Goal: Information Seeking & Learning: Learn about a topic

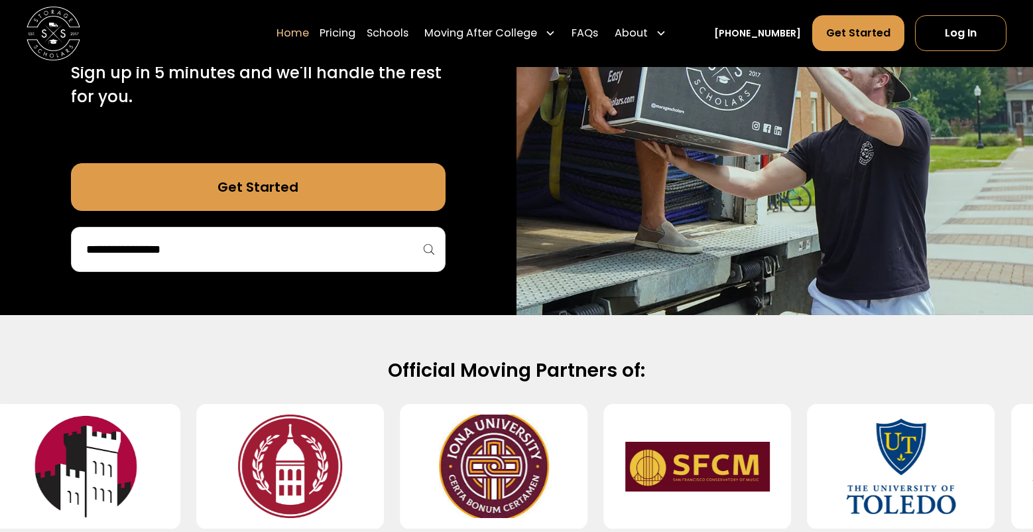
scroll to position [331, 0]
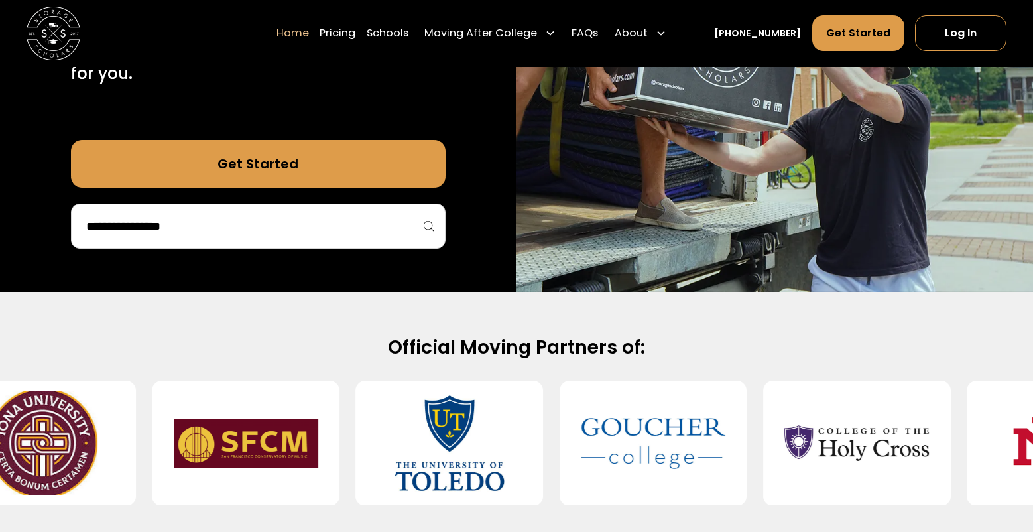
click at [242, 230] on input "search" at bounding box center [258, 226] width 347 height 23
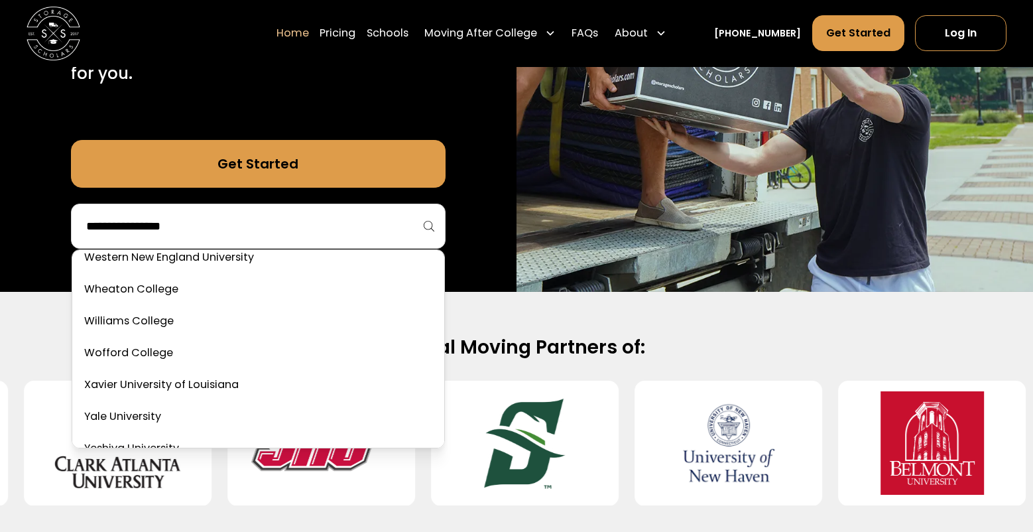
scroll to position [8149, 0]
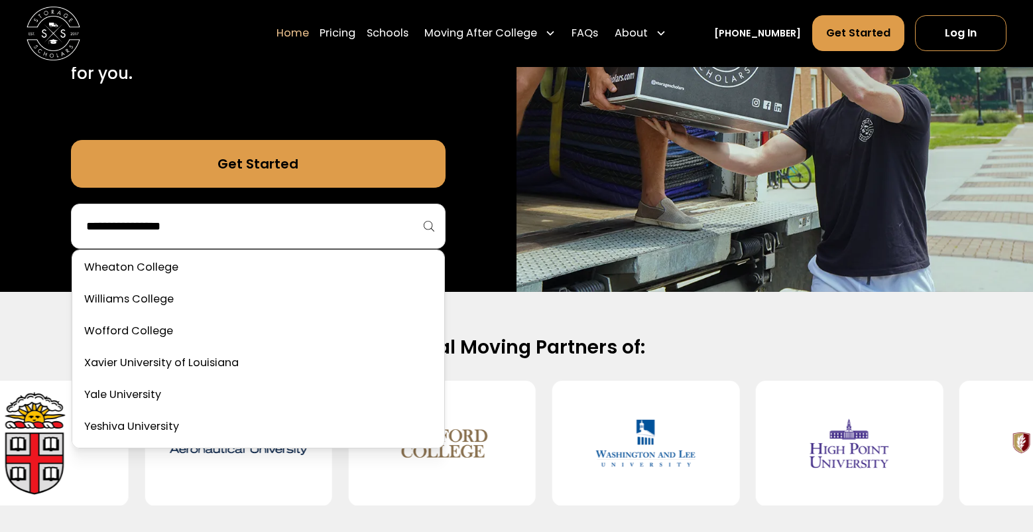
click at [392, 2] on div "Home Pricing Schools Moving After College Commercial Projects Apartment Moving …" at bounding box center [516, 33] width 979 height 67
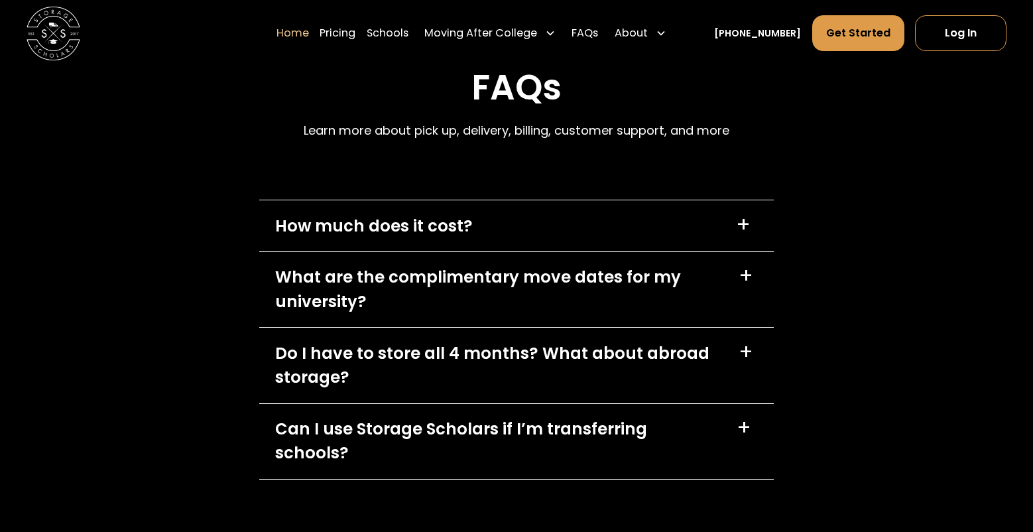
scroll to position [3778, 0]
click at [746, 274] on div "+" at bounding box center [745, 274] width 15 height 21
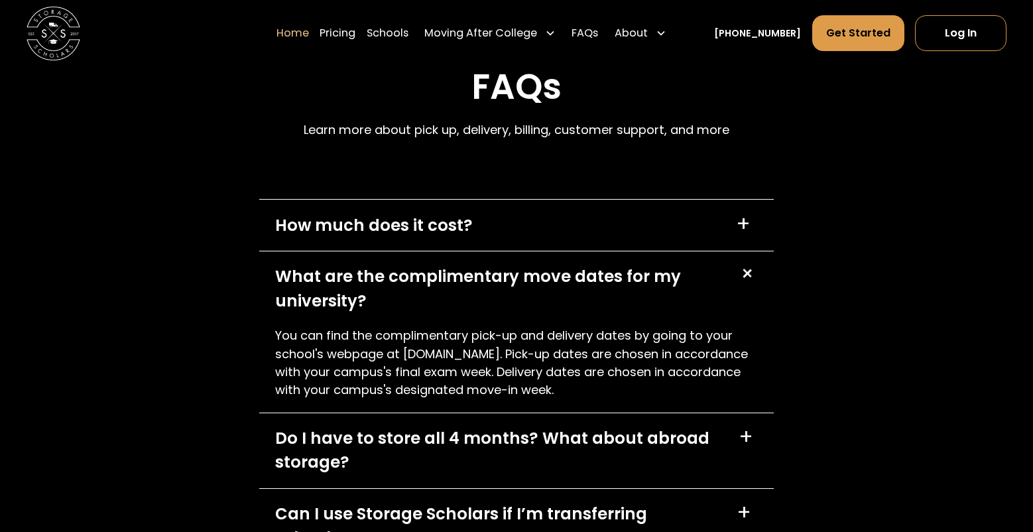
click at [746, 274] on div "+" at bounding box center [746, 273] width 25 height 25
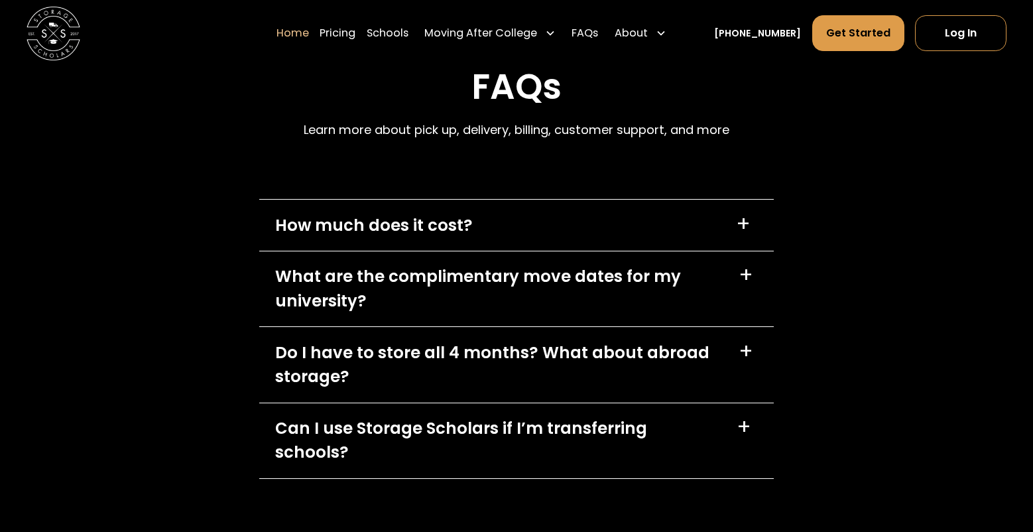
click at [741, 353] on div "+" at bounding box center [745, 351] width 15 height 21
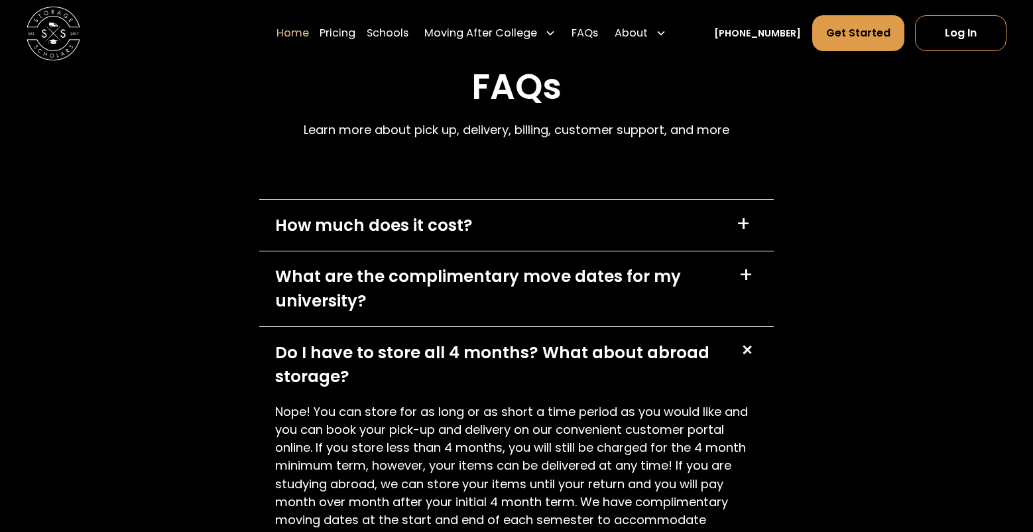
click at [741, 353] on div "+" at bounding box center [746, 349] width 25 height 25
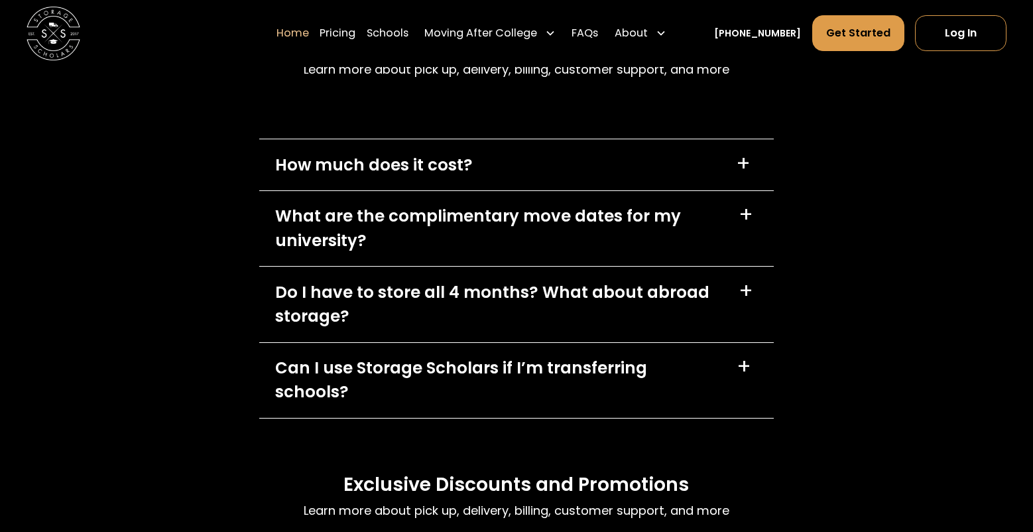
scroll to position [3911, 0]
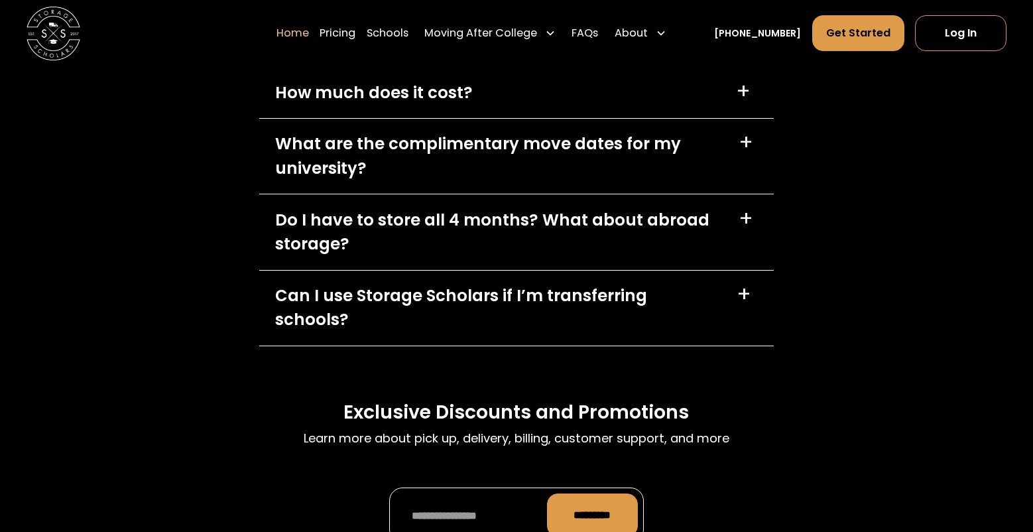
click at [742, 297] on div "+" at bounding box center [743, 294] width 15 height 21
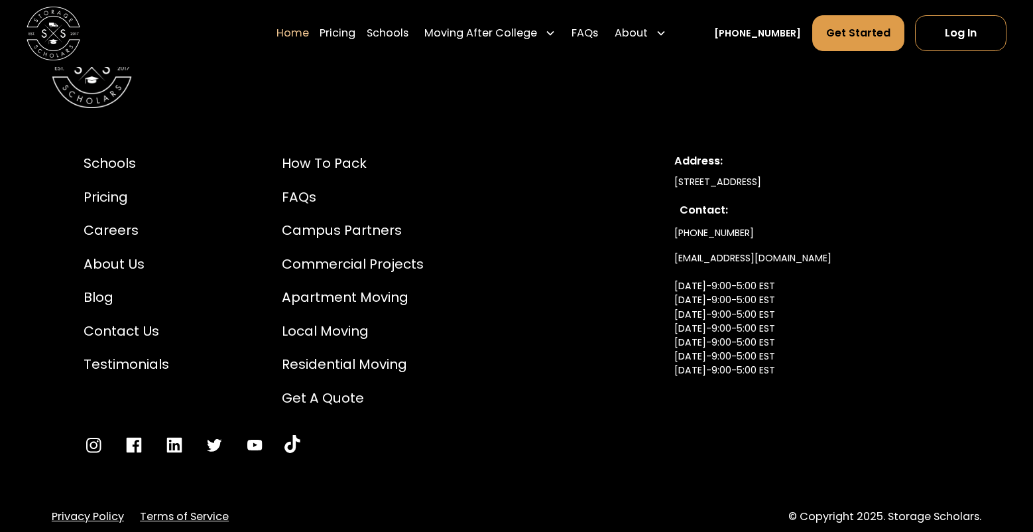
scroll to position [4570, 0]
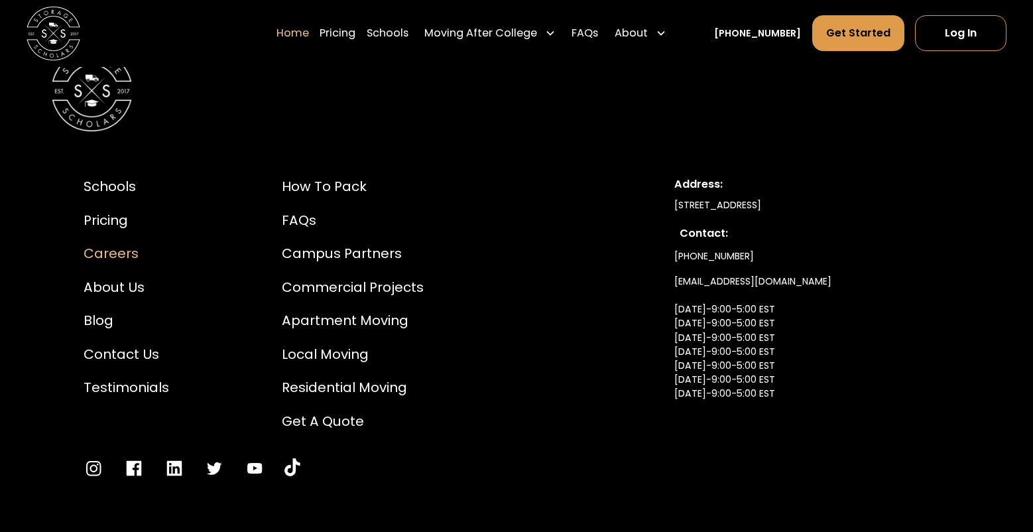
click at [108, 243] on div "Careers" at bounding box center [127, 253] width 86 height 20
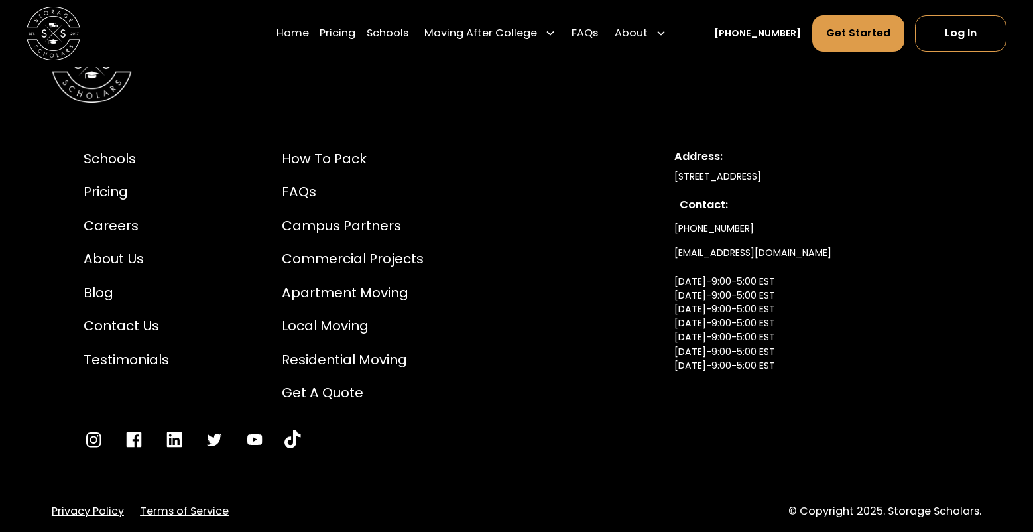
scroll to position [3029, 0]
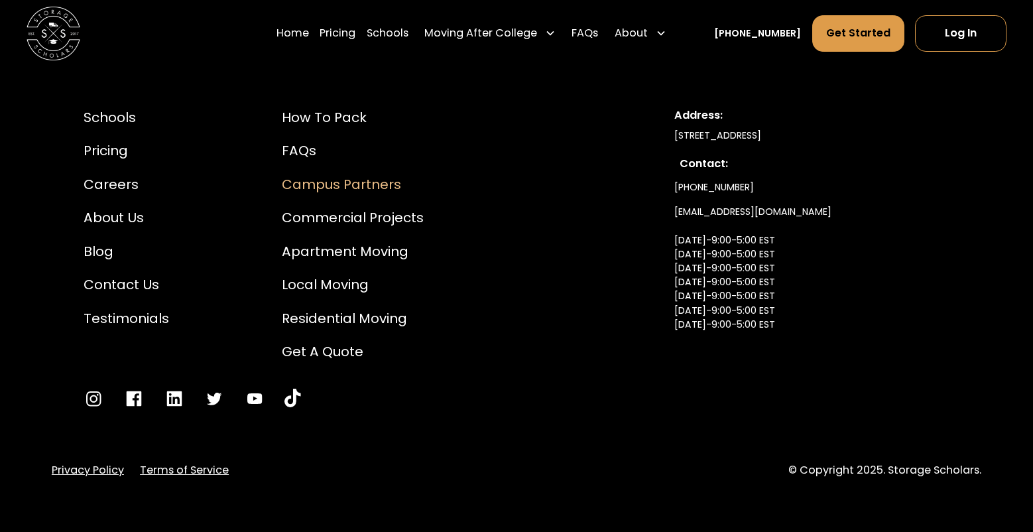
click at [308, 178] on div "Campus Partners" at bounding box center [353, 184] width 142 height 20
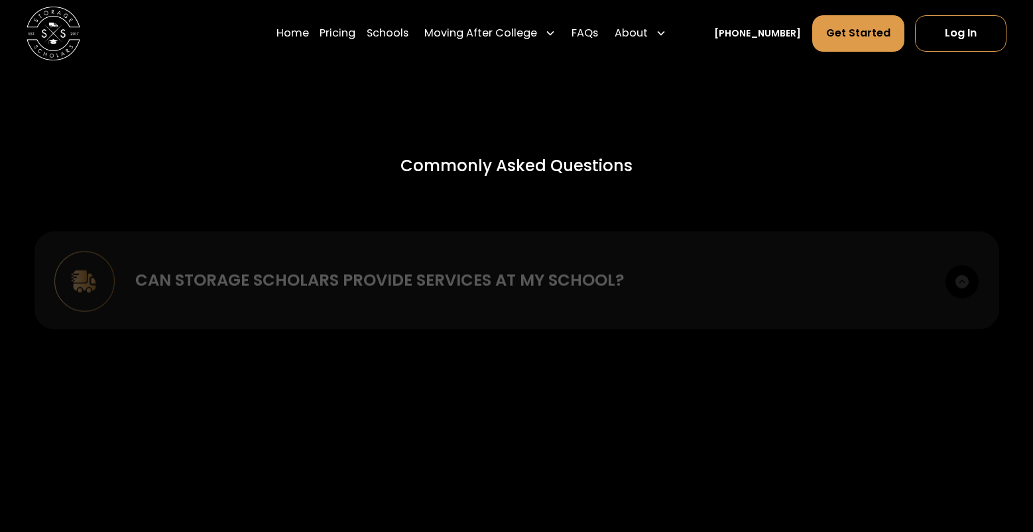
scroll to position [4640, 0]
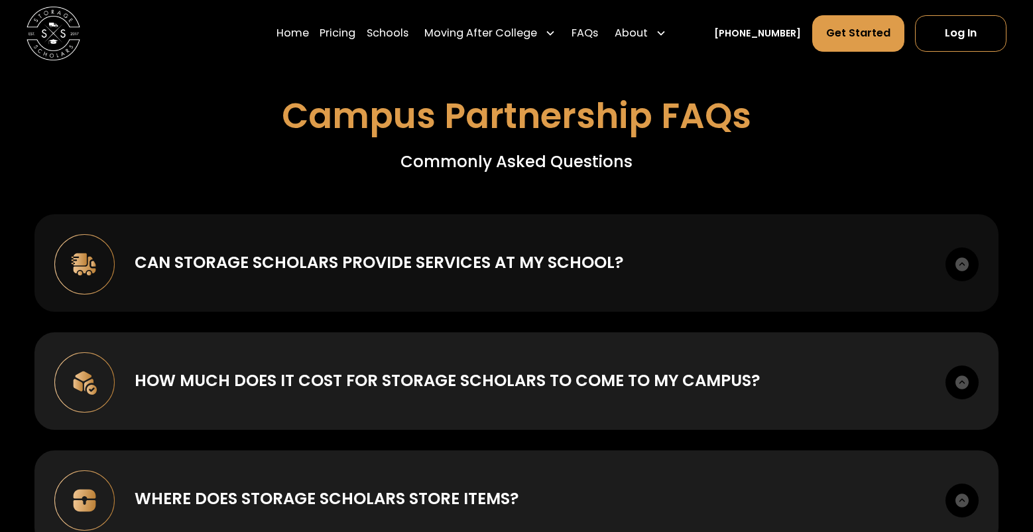
click at [240, 251] on div "Can Storage Scholars provide services at my school?" at bounding box center [379, 263] width 489 height 24
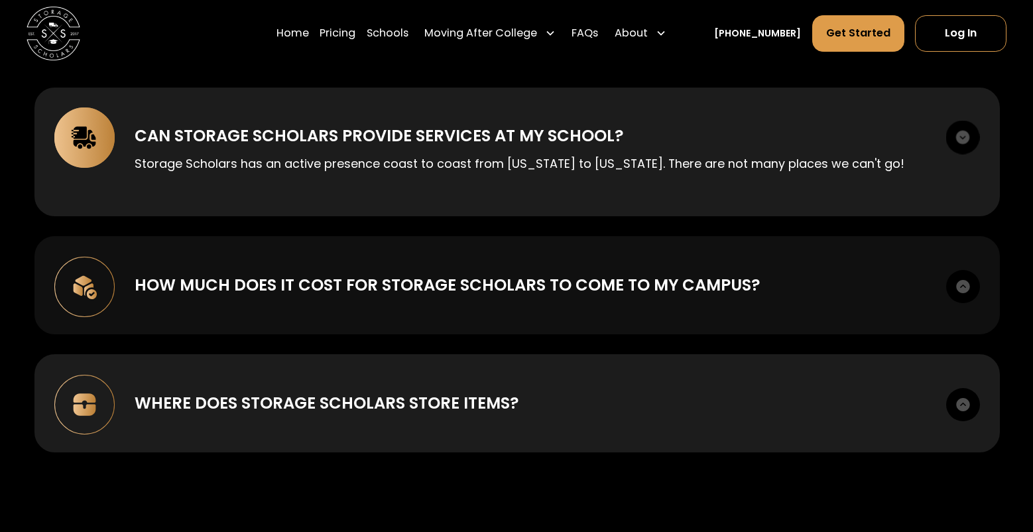
scroll to position [4772, 0]
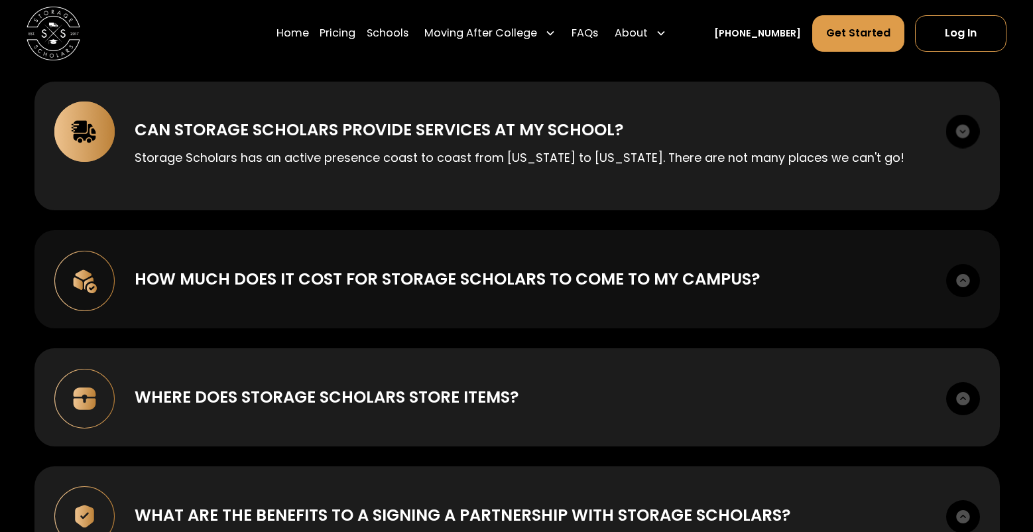
click at [544, 267] on div "How much does it cost for Storage Scholars to come to my campus?" at bounding box center [448, 279] width 626 height 24
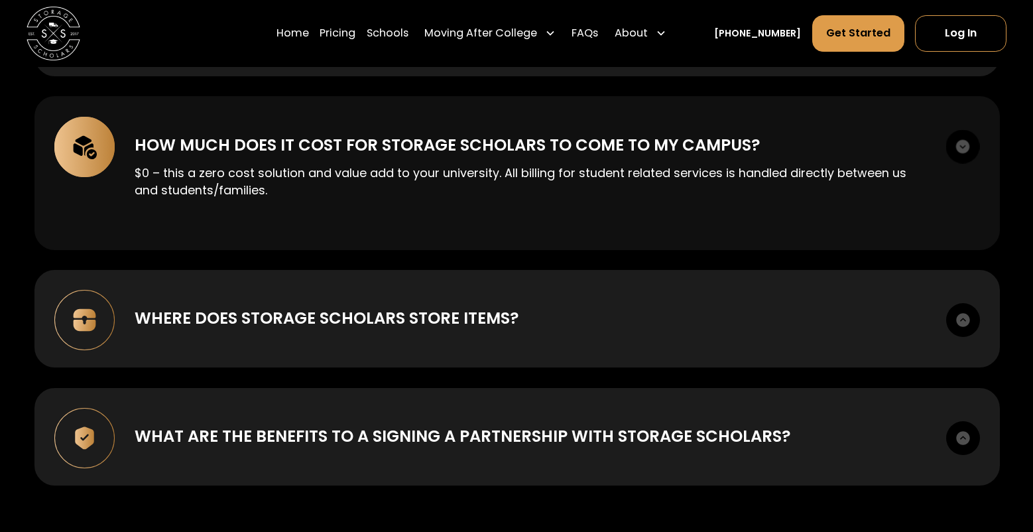
scroll to position [4971, 0]
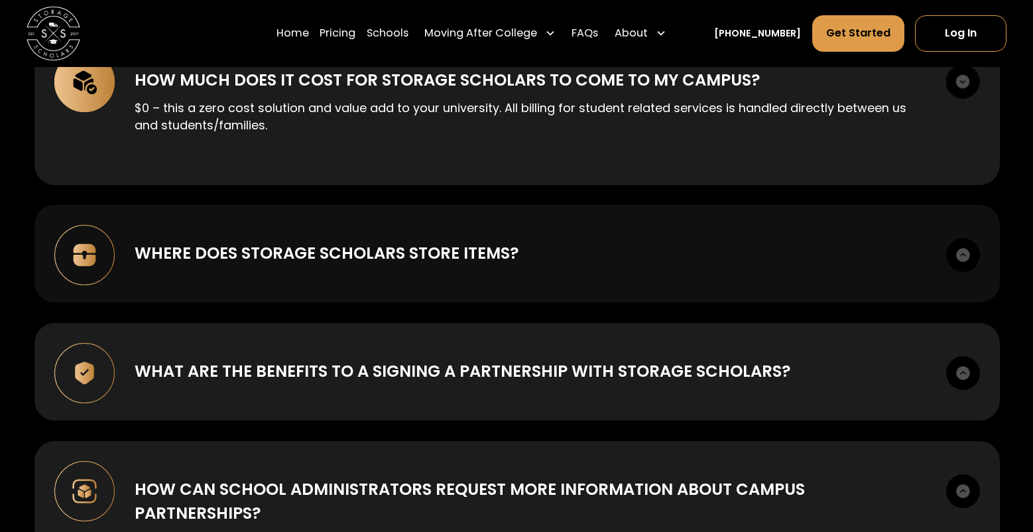
click at [307, 241] on div "Where does Storage Scholars store items?" at bounding box center [327, 253] width 384 height 24
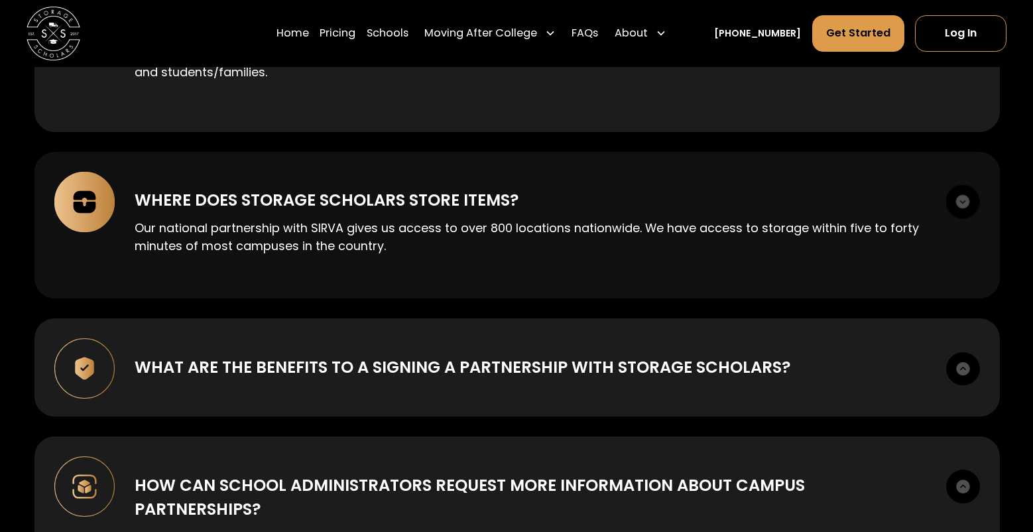
scroll to position [5104, 0]
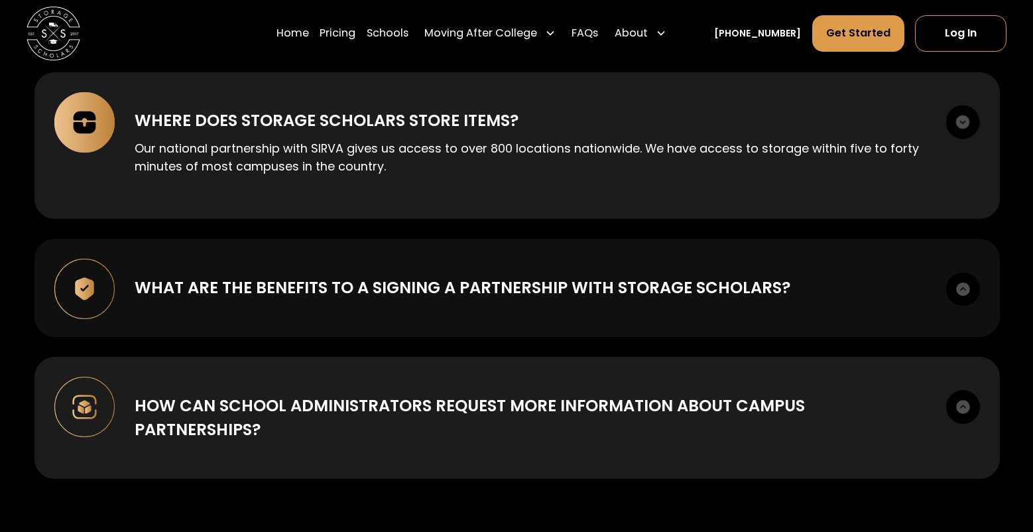
click at [273, 276] on div "What are the benefits to a signing a partnership with Storage Scholars?" at bounding box center [463, 288] width 656 height 24
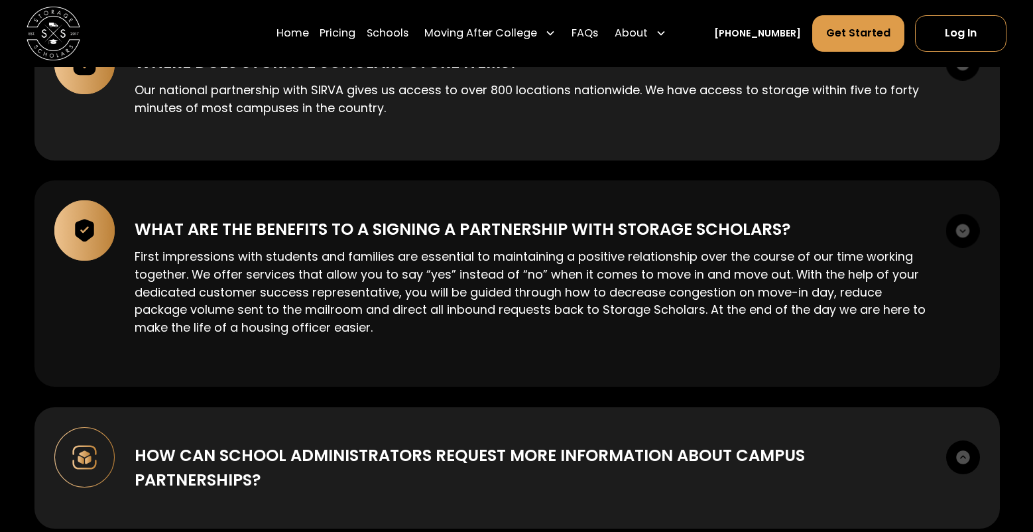
scroll to position [5303, 0]
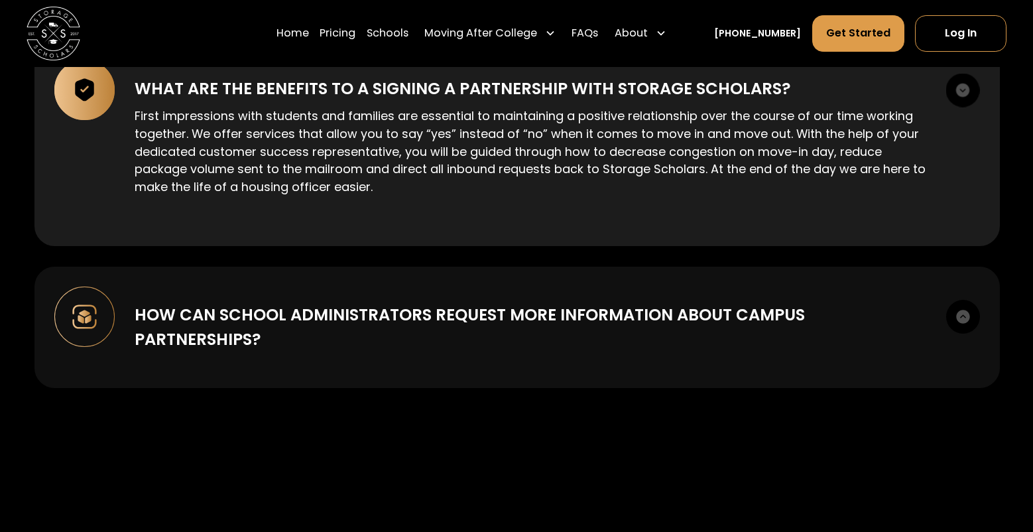
click at [455, 304] on div "How can school administrators request more information about campus partnership…" at bounding box center [530, 327] width 791 height 48
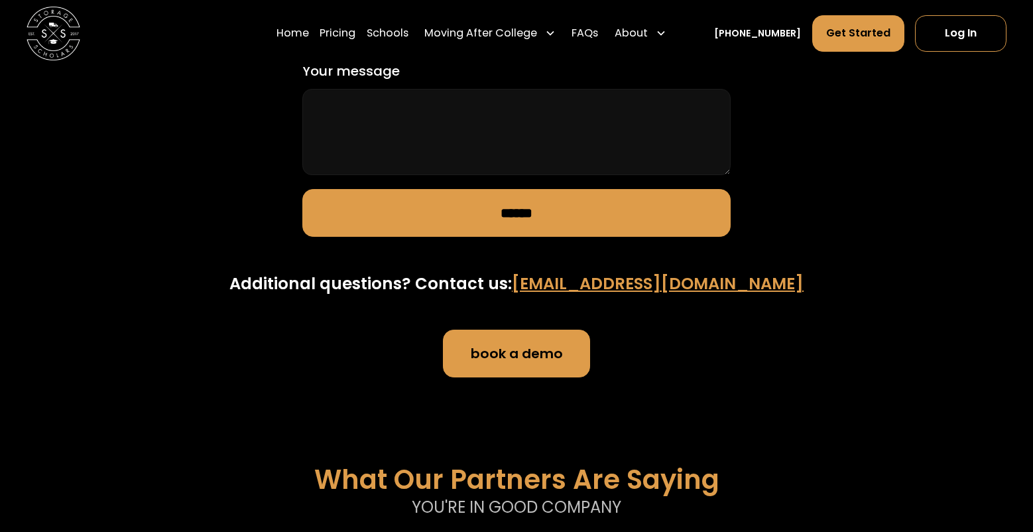
scroll to position [1082, 0]
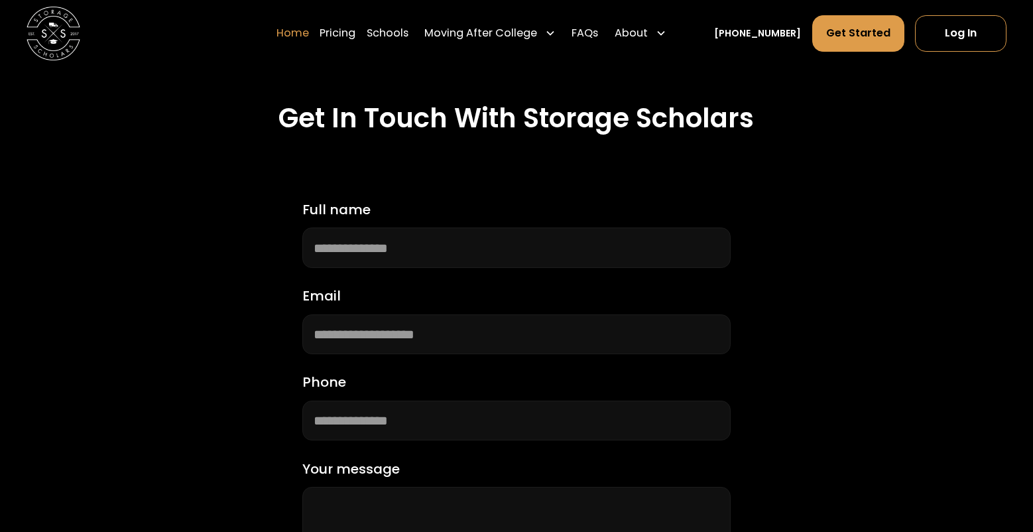
click at [309, 25] on link "Home" at bounding box center [292, 34] width 32 height 38
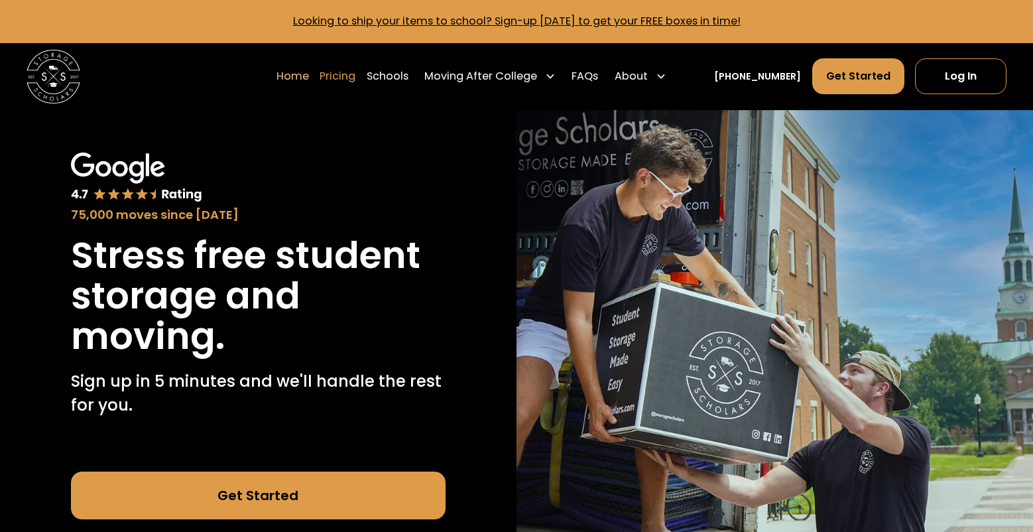
click at [355, 74] on link "Pricing" at bounding box center [337, 77] width 36 height 38
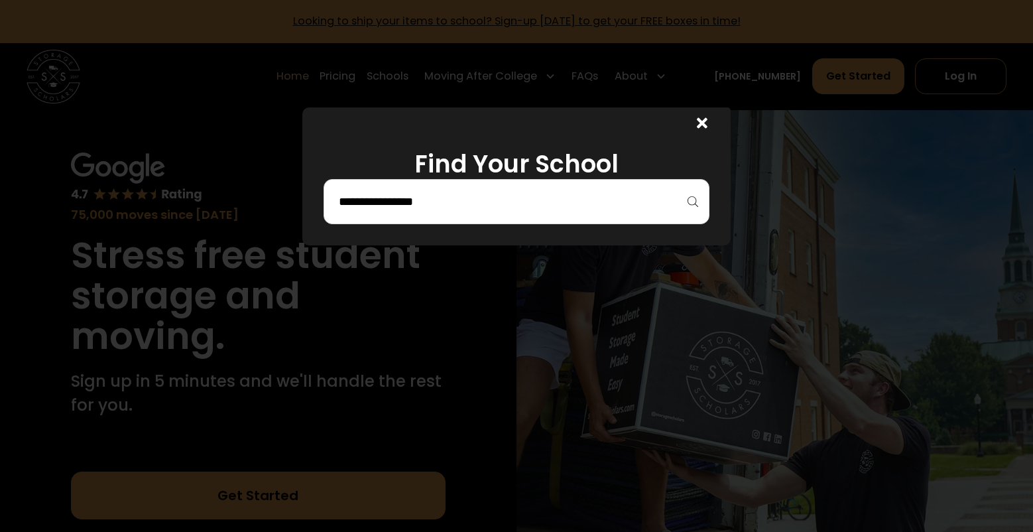
click at [453, 196] on input "search" at bounding box center [516, 201] width 358 height 23
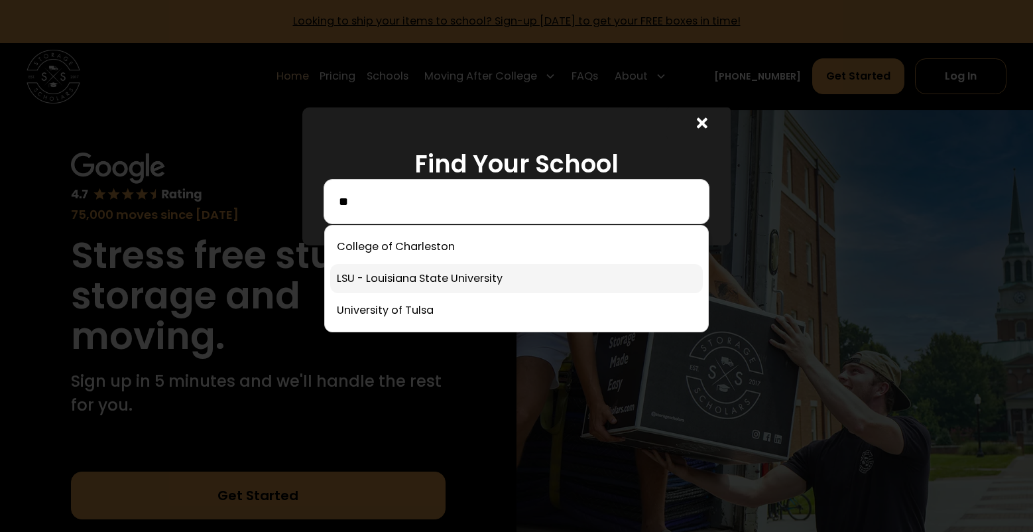
type input "**"
click at [468, 272] on link at bounding box center [516, 278] width 373 height 29
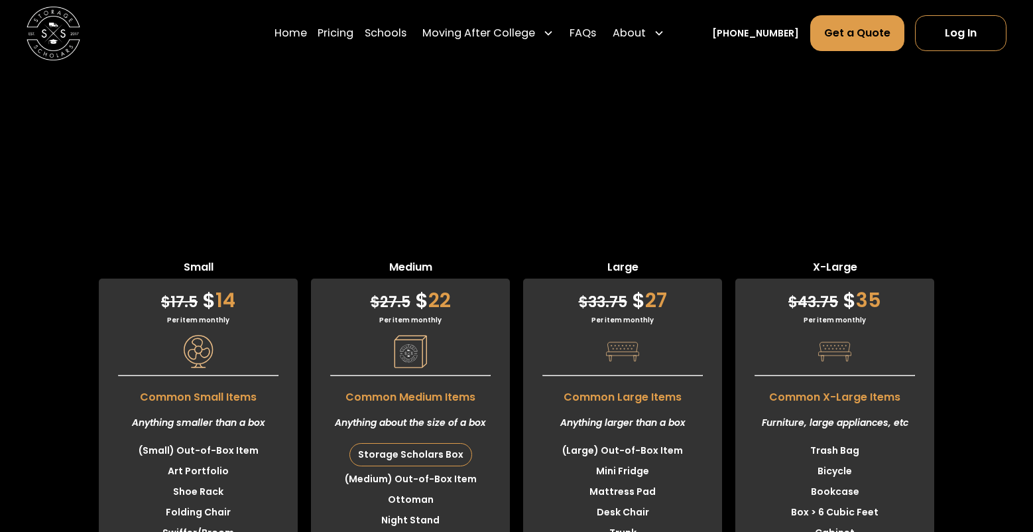
scroll to position [3109, 0]
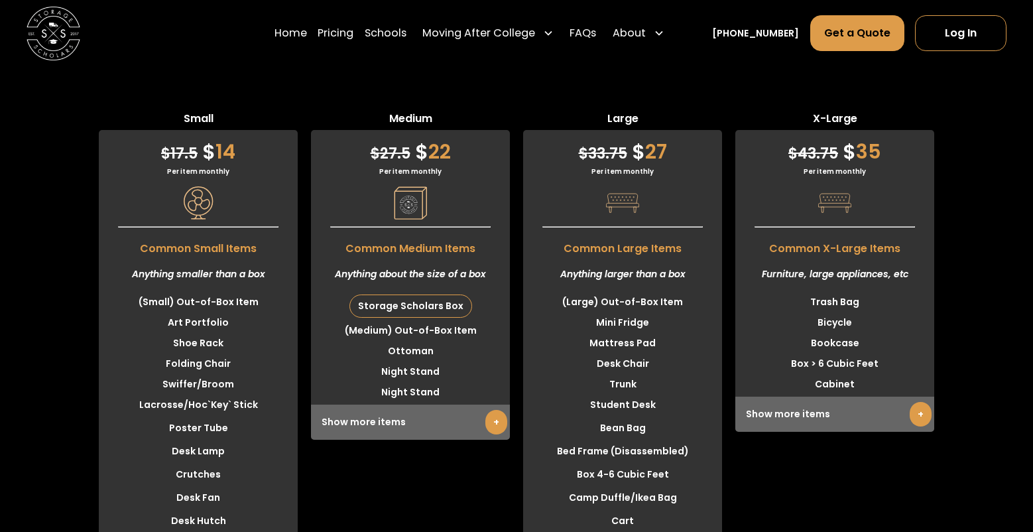
scroll to position [3374, 0]
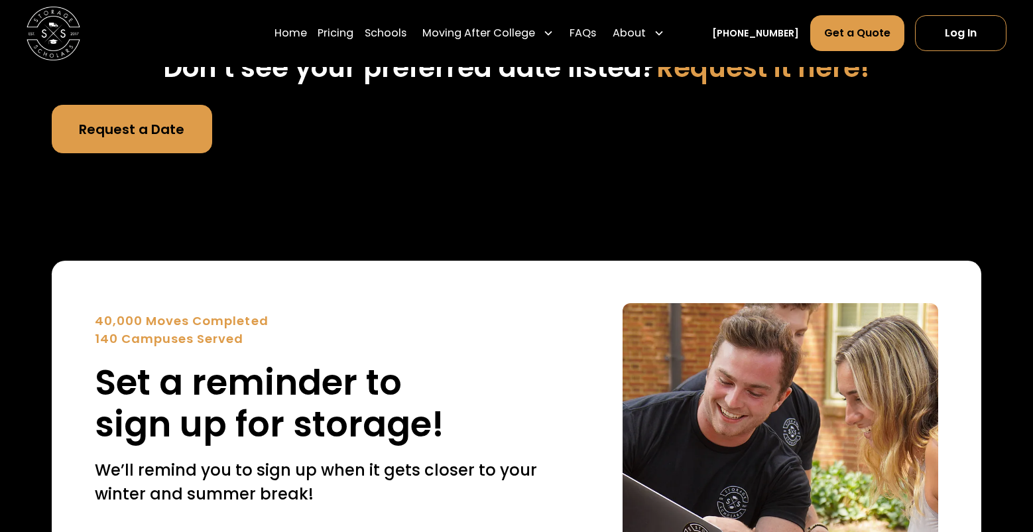
scroll to position [5296, 0]
